Goal: Information Seeking & Learning: Learn about a topic

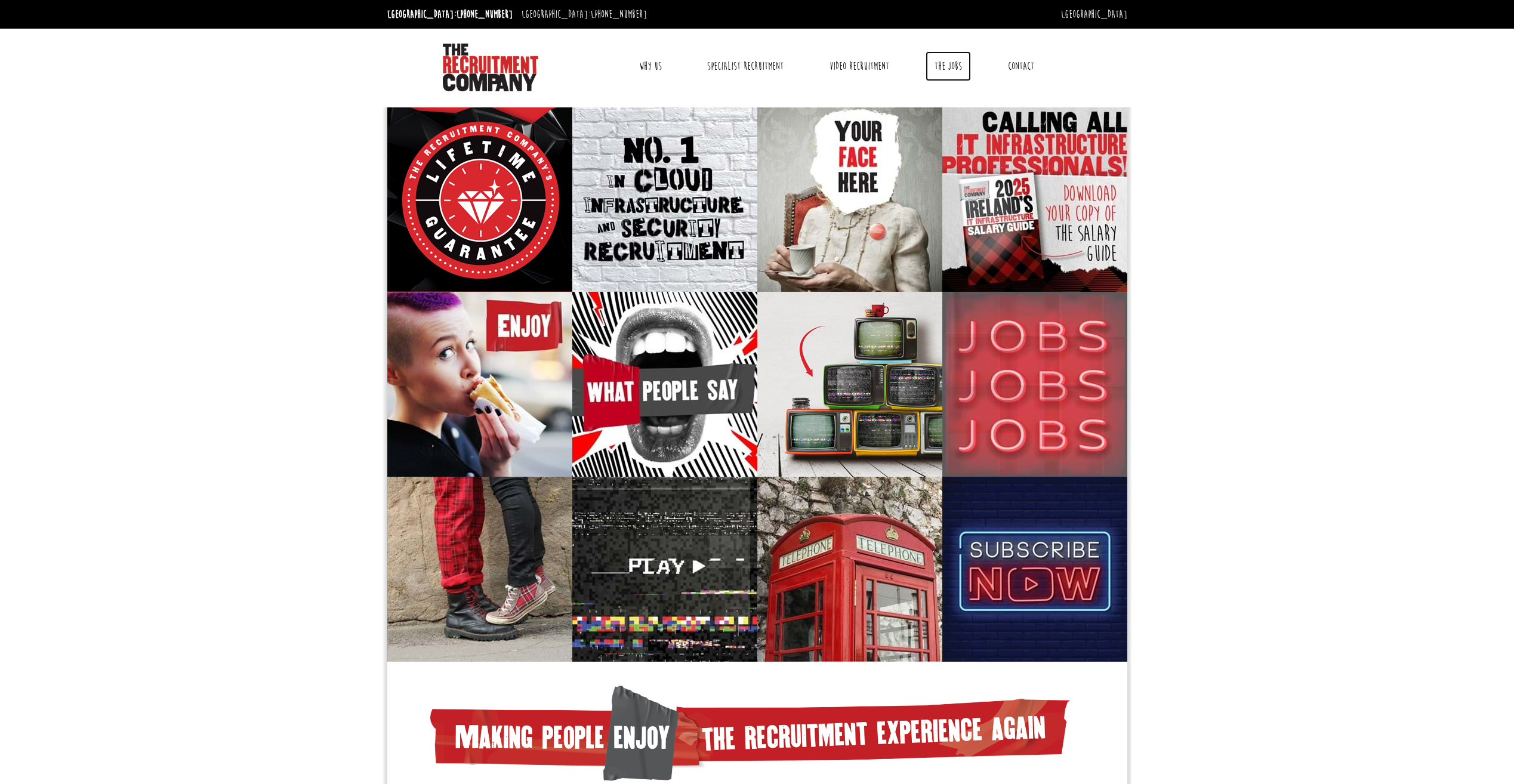
click at [954, 76] on link "The Jobs" at bounding box center [948, 66] width 46 height 30
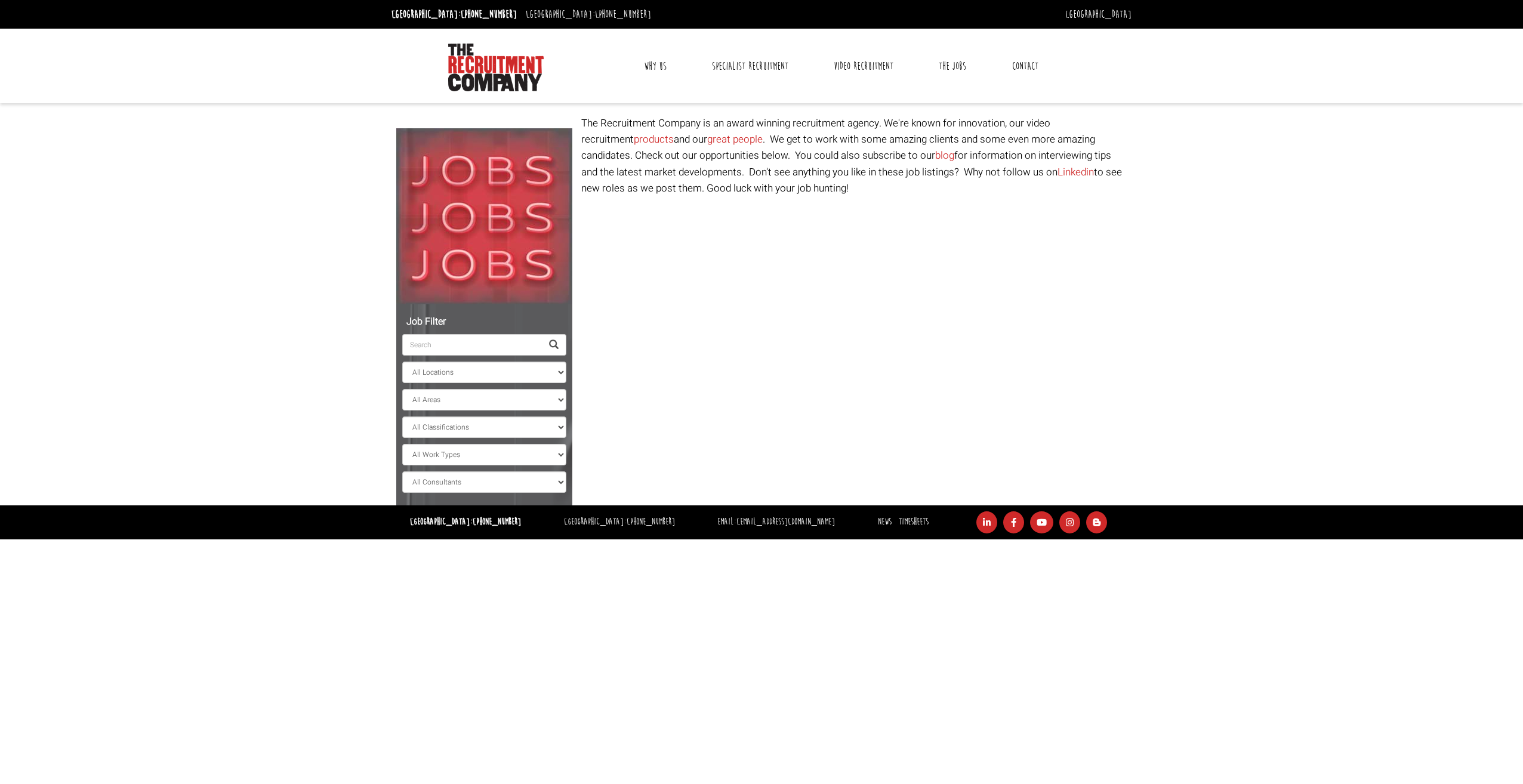
select select "[GEOGRAPHIC_DATA]"
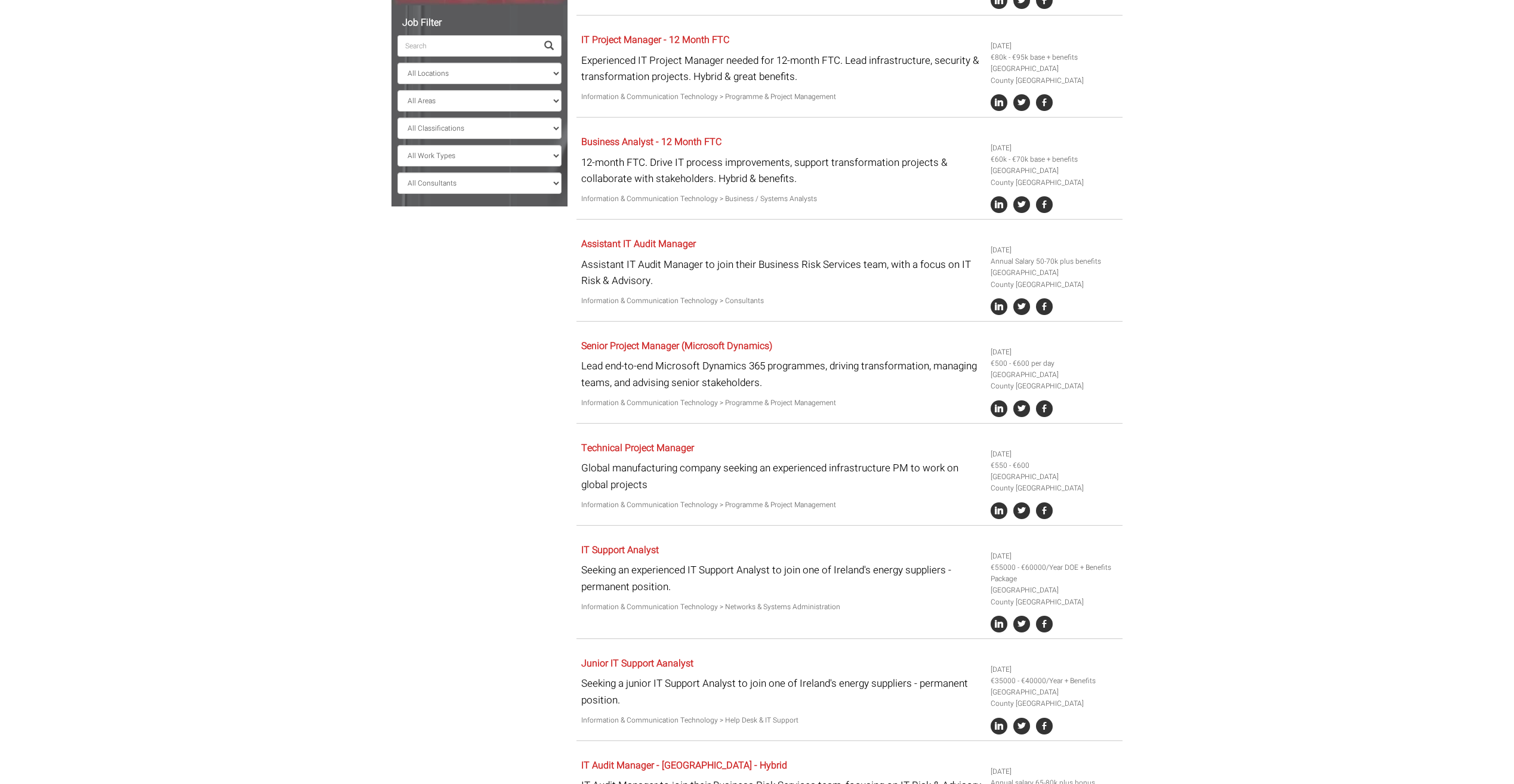
scroll to position [60, 0]
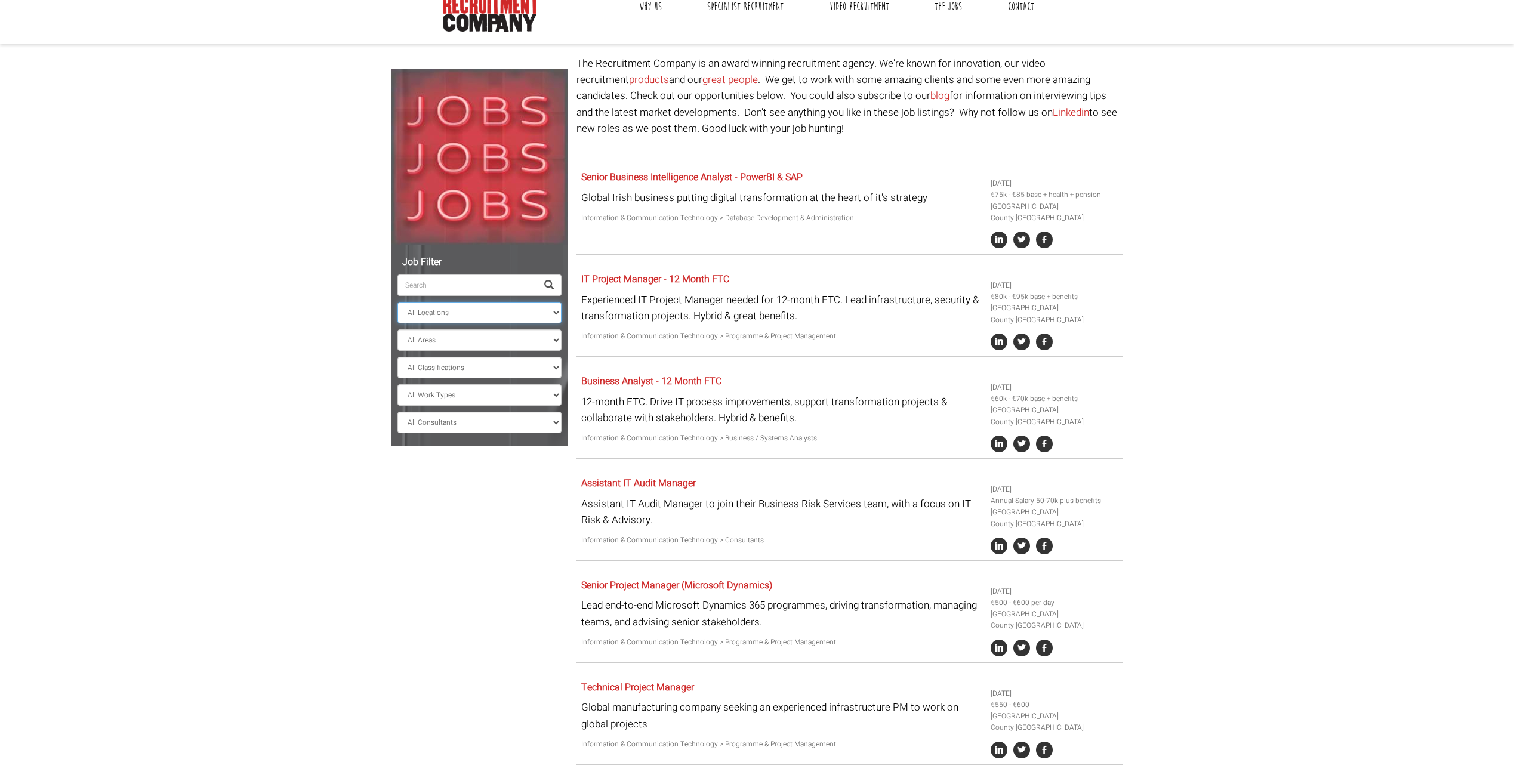
click at [440, 313] on select "All Locations [GEOGRAPHIC_DATA] [GEOGRAPHIC_DATA] [GEOGRAPHIC_DATA] [GEOGRAPHIC…" at bounding box center [480, 312] width 164 height 21
click at [329, 352] on body "[GEOGRAPHIC_DATA]: [PHONE_NUMBER] [GEOGRAPHIC_DATA]: [PHONE_NUMBER] [GEOGRAPHIC…" at bounding box center [757, 592] width 1514 height 1303
click at [444, 337] on select "All Areas County [GEOGRAPHIC_DATA] [GEOGRAPHIC_DATA]" at bounding box center [480, 340] width 164 height 21
select select "County [GEOGRAPHIC_DATA]"
click at [398, 329] on select "All Areas County [GEOGRAPHIC_DATA] [GEOGRAPHIC_DATA]" at bounding box center [480, 340] width 164 height 21
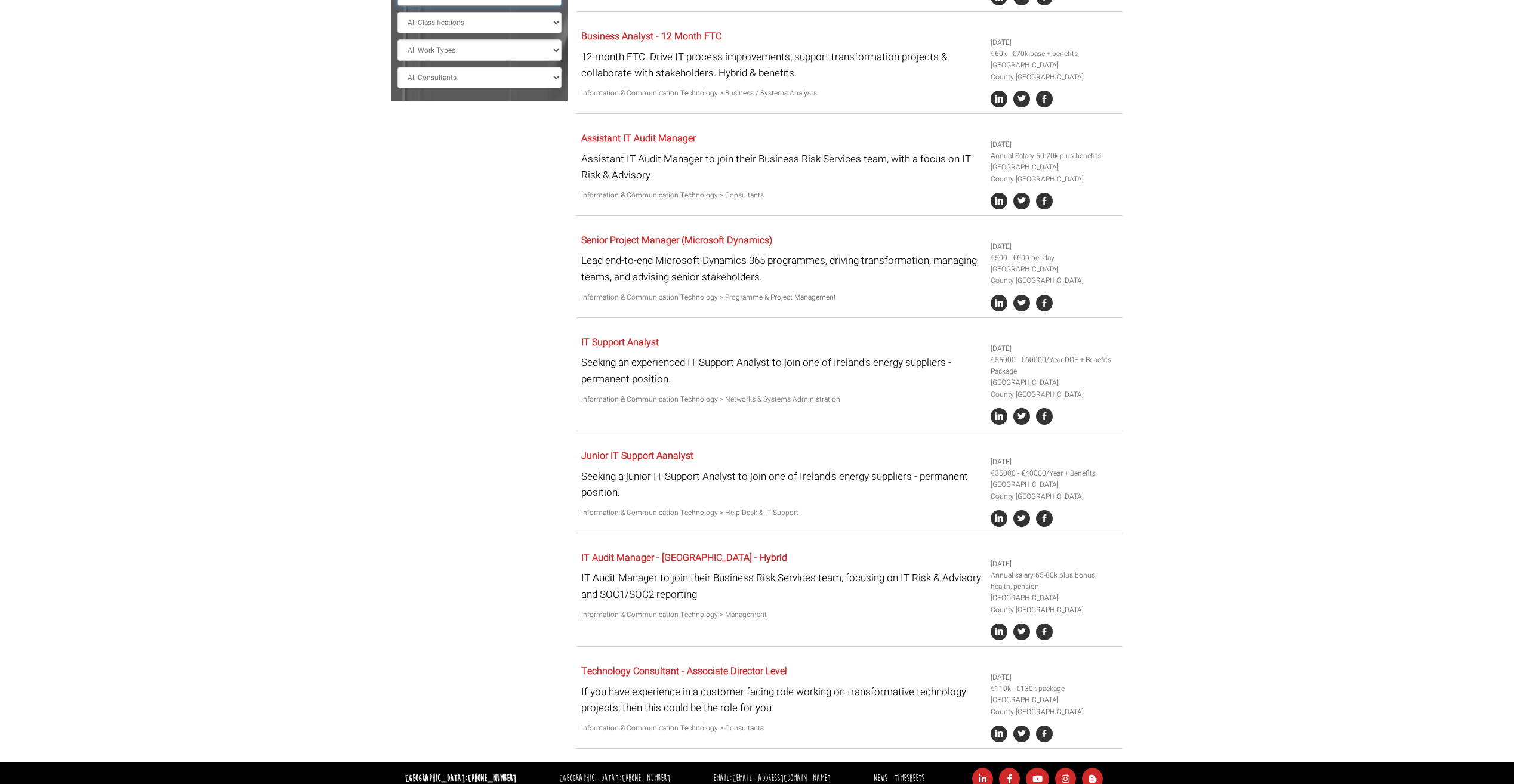
scroll to position [416, 0]
